Goal: Navigation & Orientation: Go to known website

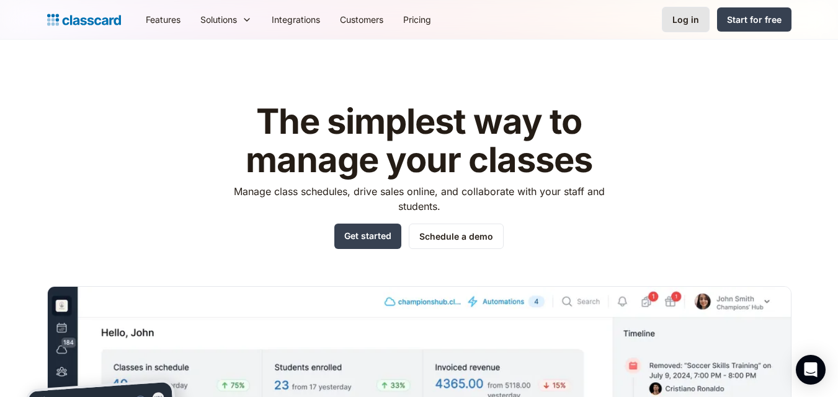
click at [674, 25] on div "Log in" at bounding box center [685, 19] width 27 height 13
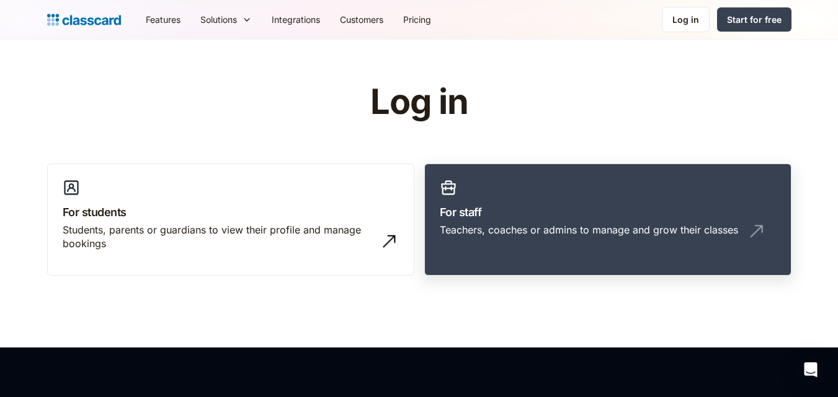
click at [494, 221] on link "For staff Teachers, coaches or admins to manage and grow their classes" at bounding box center [607, 220] width 367 height 113
